Goal: Book appointment/travel/reservation

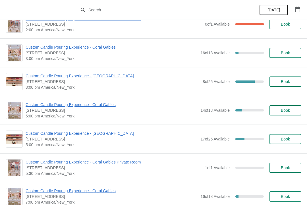
scroll to position [187, 0]
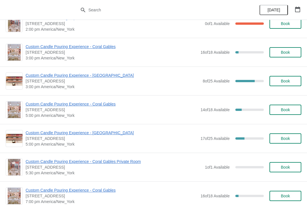
click at [41, 78] on span "Custom Candle Pouring Experience - [GEOGRAPHIC_DATA]" at bounding box center [113, 76] width 175 height 6
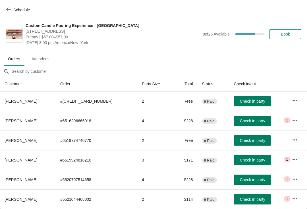
scroll to position [3, 0]
click at [296, 181] on icon "button" at bounding box center [295, 180] width 6 height 6
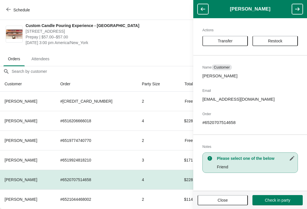
click at [228, 42] on span "Transfer" at bounding box center [225, 41] width 15 height 5
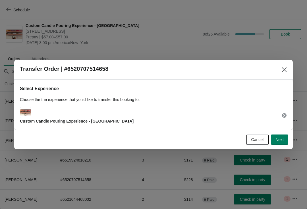
click at [278, 140] on span "Next" at bounding box center [280, 140] width 8 height 5
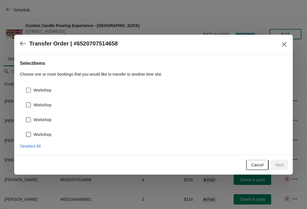
click at [37, 90] on span "Workshop" at bounding box center [43, 90] width 18 height 6
click at [26, 88] on input "Workshop" at bounding box center [26, 88] width 0 height 0
checkbox input "true"
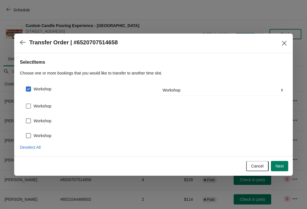
click at [27, 104] on span at bounding box center [28, 106] width 5 height 5
click at [26, 104] on input "Workshop" at bounding box center [26, 104] width 0 height 0
checkbox input "true"
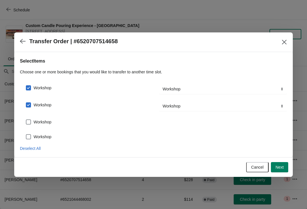
click at [27, 129] on div "Workshop" at bounding box center [154, 134] width 268 height 13
click at [26, 122] on span at bounding box center [28, 122] width 5 height 5
click at [26, 120] on input "Workshop" at bounding box center [26, 120] width 0 height 0
checkbox input "true"
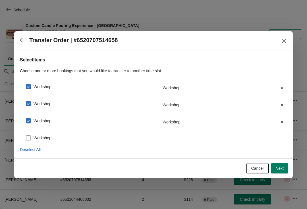
click at [28, 137] on span at bounding box center [28, 138] width 5 height 5
click at [26, 136] on input "Workshop" at bounding box center [26, 136] width 0 height 0
checkbox input "true"
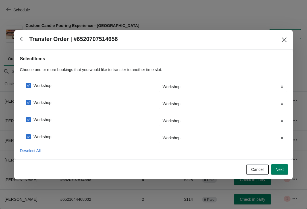
click at [249, 167] on button "Cancel" at bounding box center [258, 170] width 23 height 10
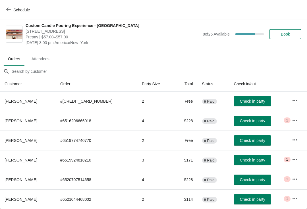
click at [20, 11] on span "Schedule" at bounding box center [21, 10] width 17 height 5
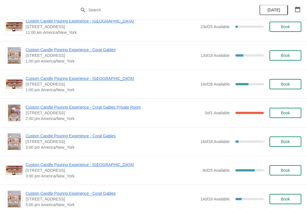
scroll to position [98, 0]
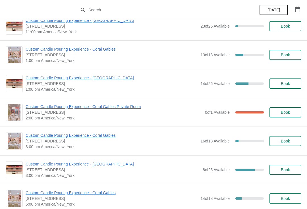
click at [110, 80] on span "Custom Candle Pouring Experience - [GEOGRAPHIC_DATA]" at bounding box center [112, 78] width 172 height 6
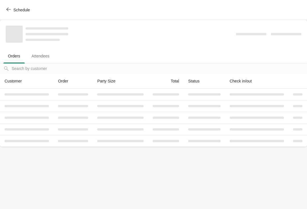
scroll to position [0, 0]
